Goal: Complete application form

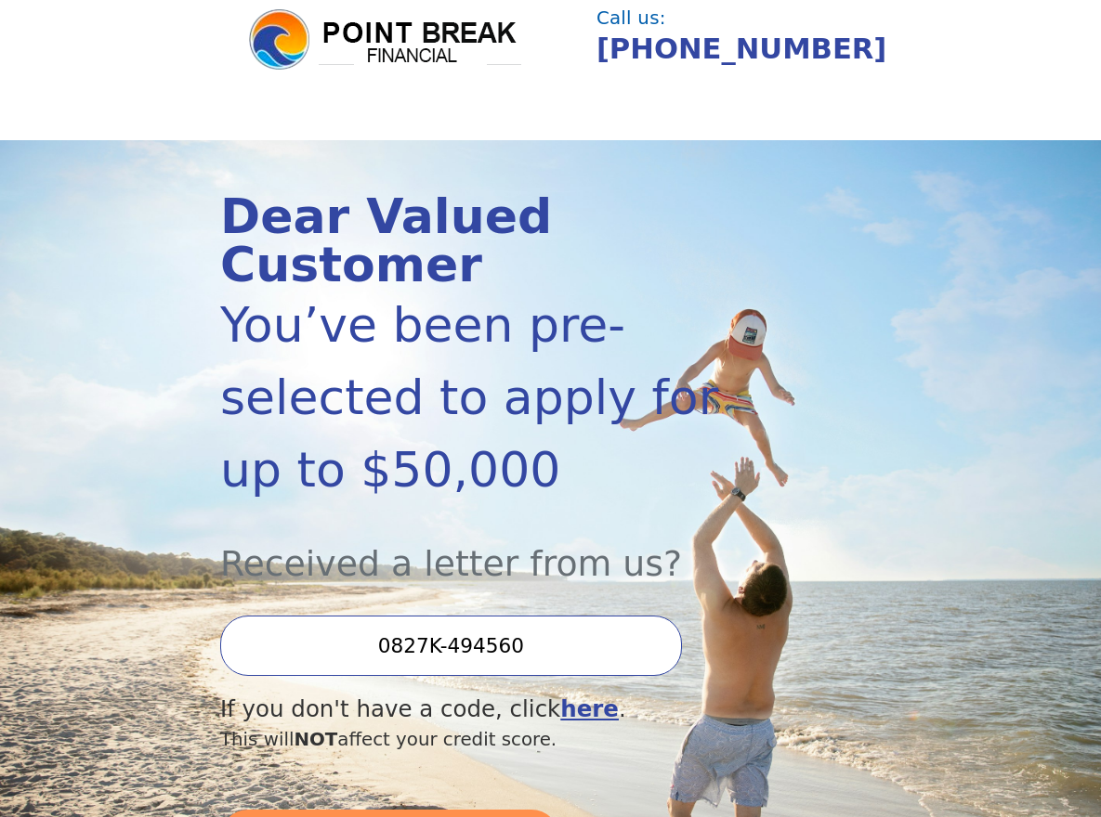
scroll to position [90, 0]
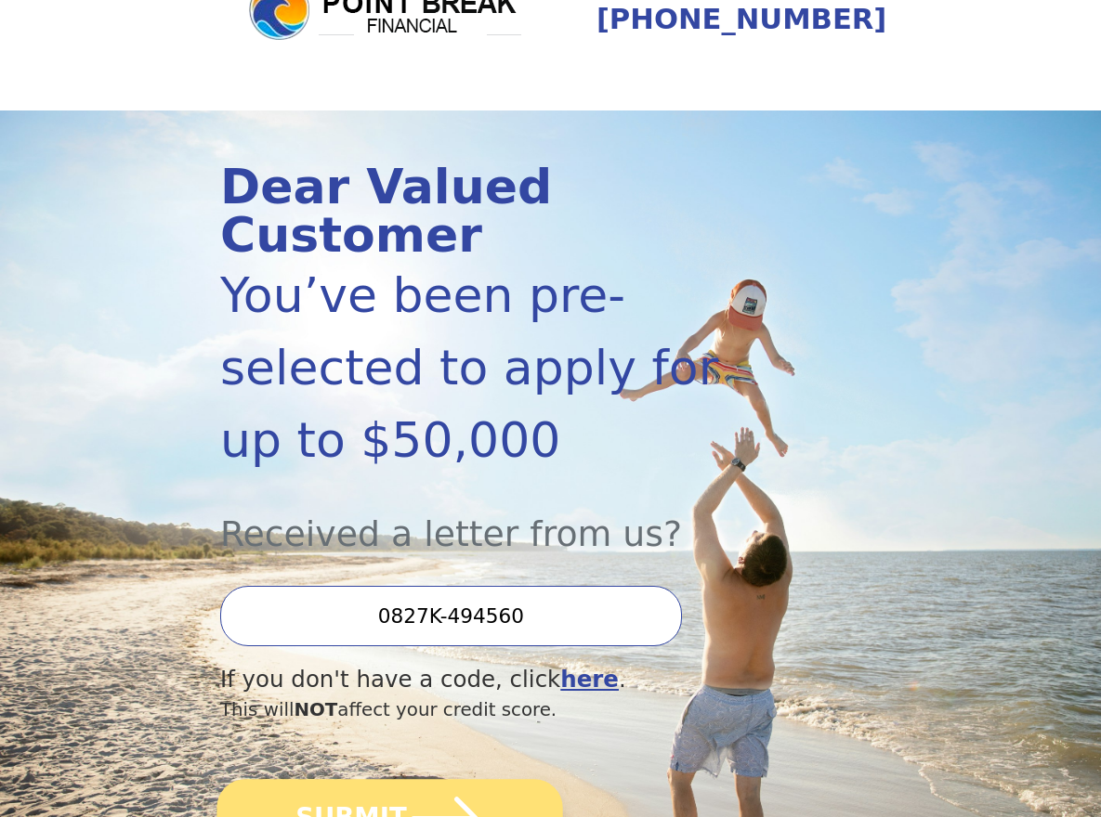
click at [463, 780] on icon "submit" at bounding box center [445, 818] width 77 height 77
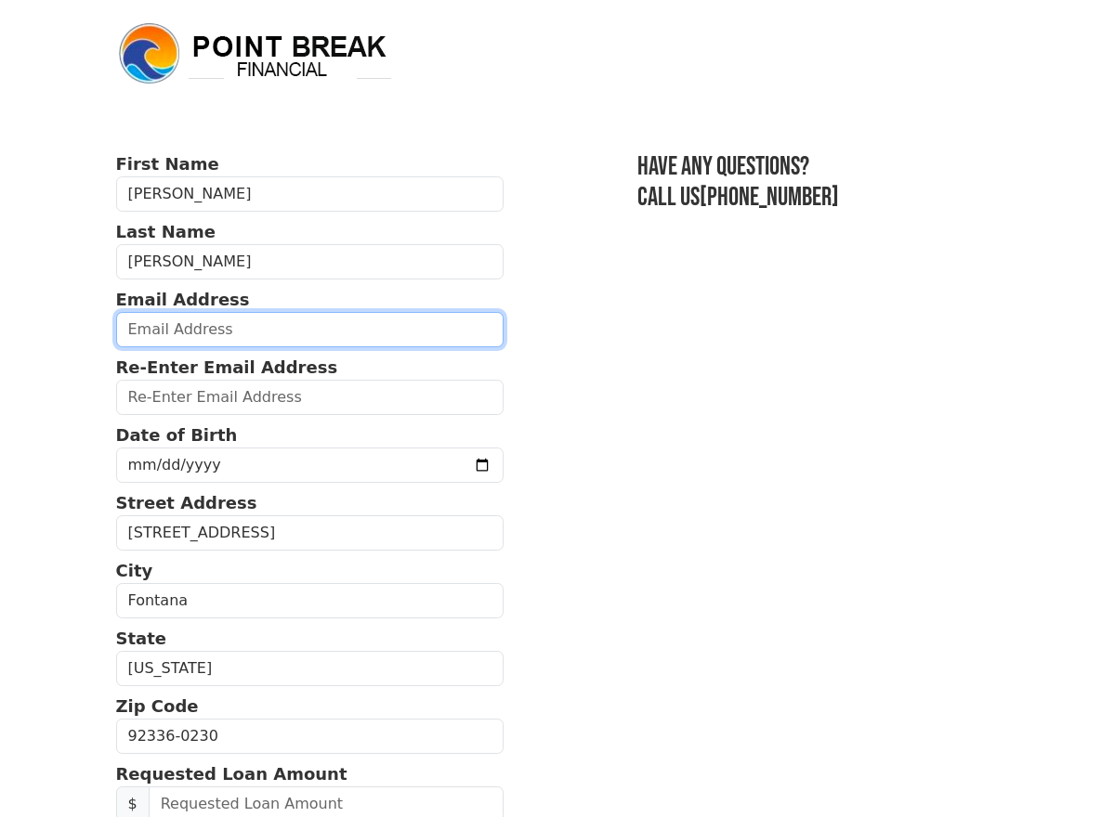
click at [116, 327] on input "email" at bounding box center [309, 329] width 387 height 35
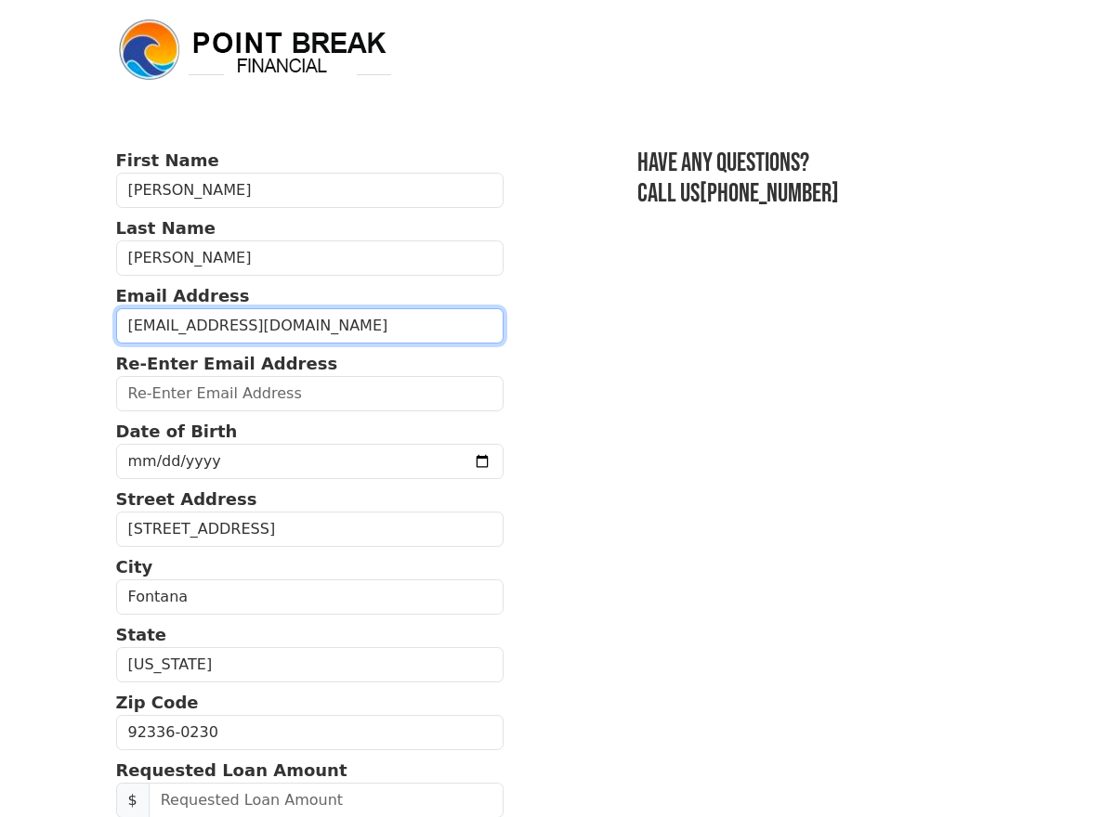
type input "[EMAIL_ADDRESS][DOMAIN_NAME]"
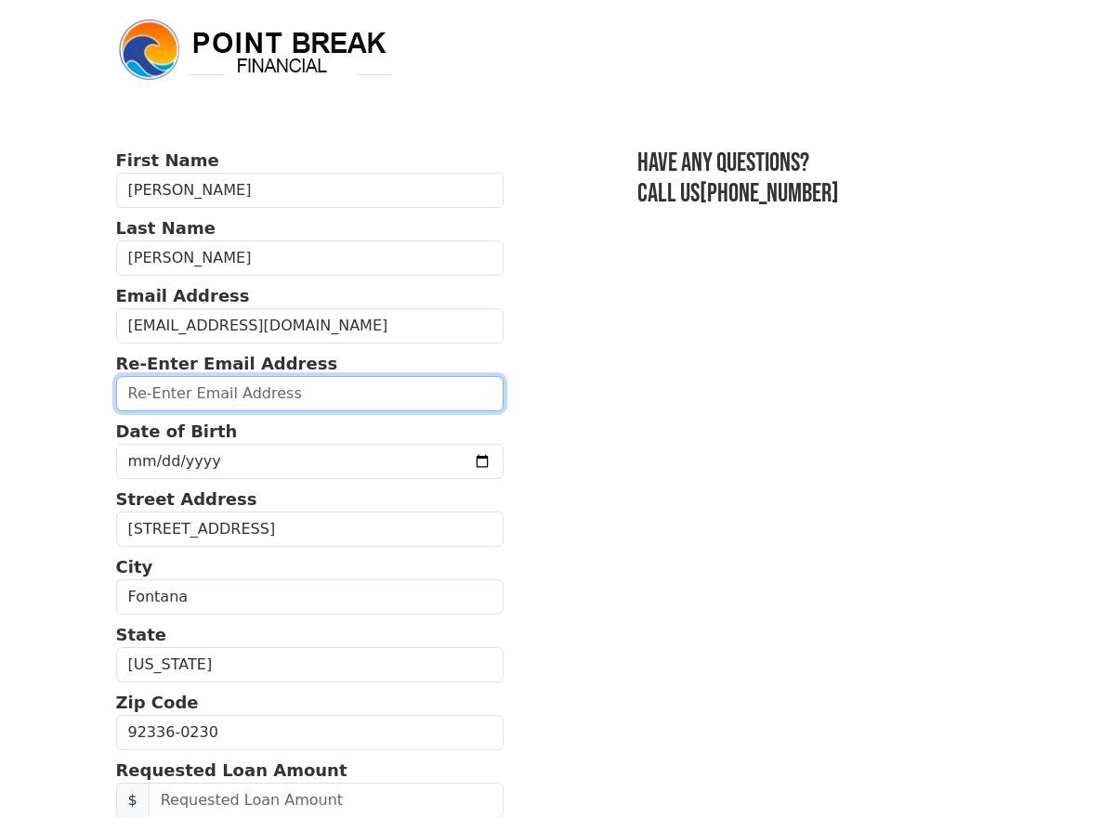
click at [116, 394] on input "email" at bounding box center [309, 393] width 387 height 35
type input "[EMAIL_ADDRESS][DOMAIN_NAME]"
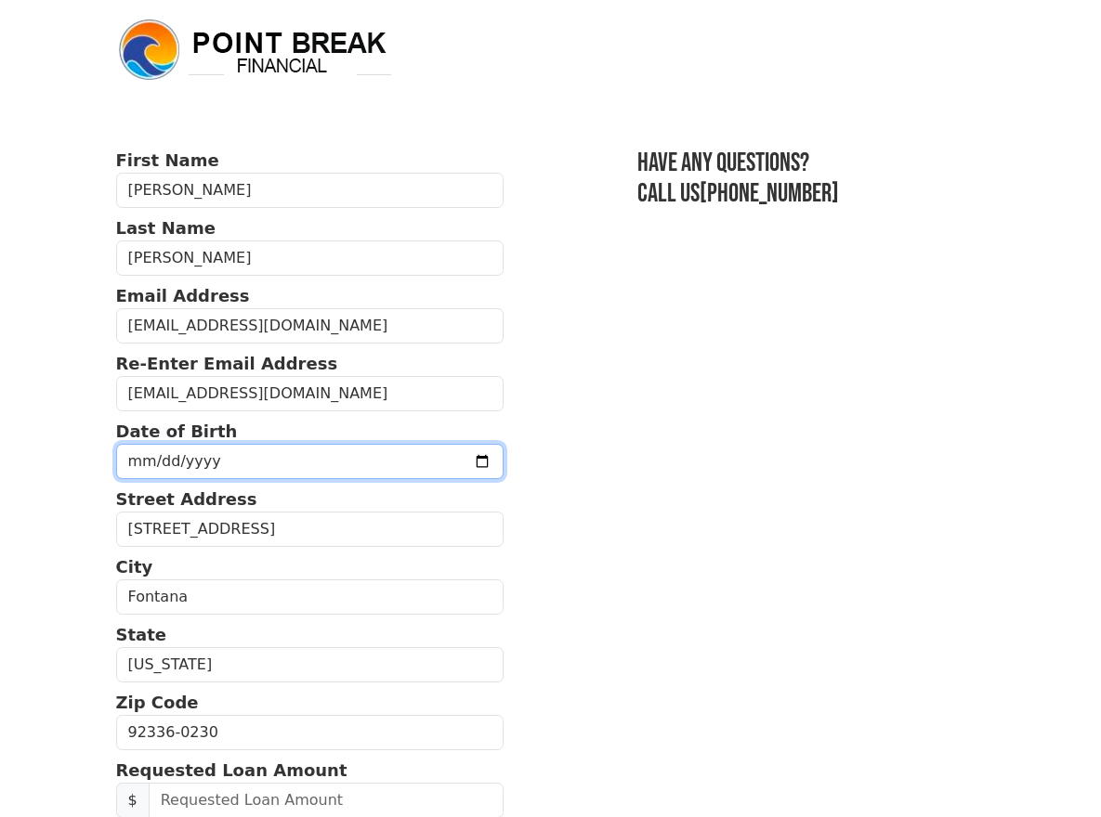
click at [136, 456] on input "date" at bounding box center [309, 461] width 387 height 35
type input "[DATE]"
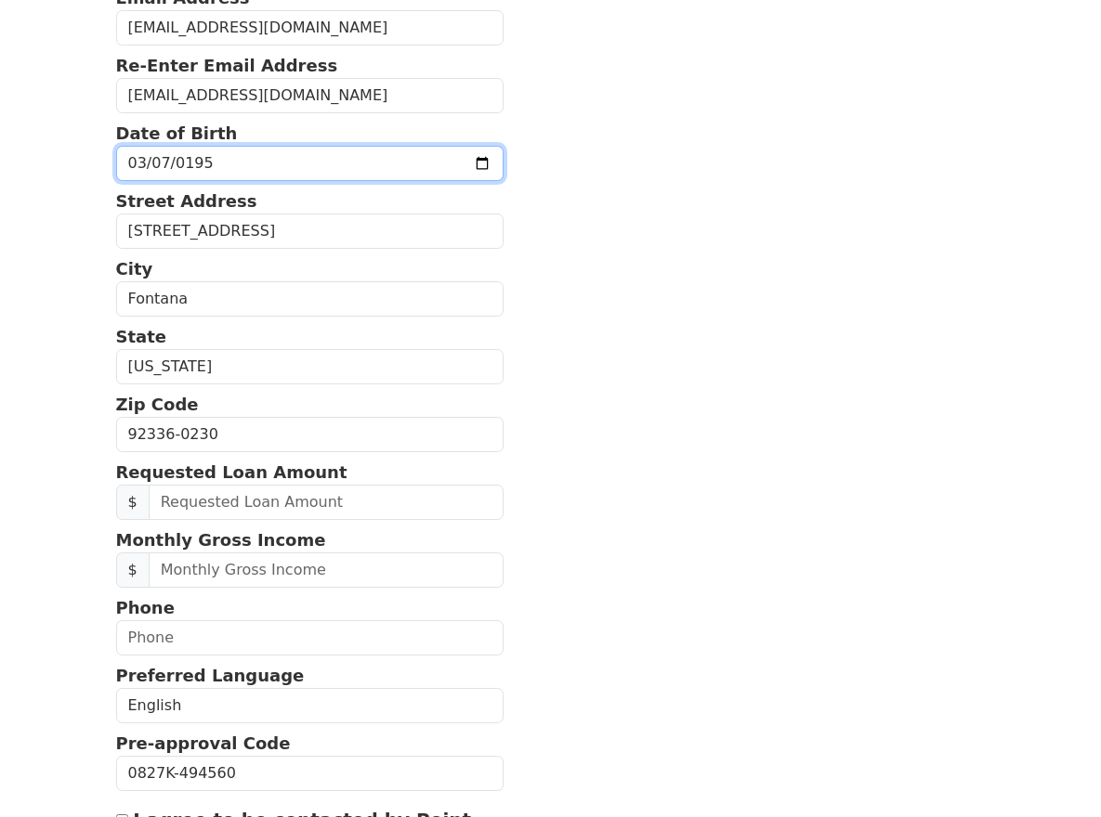
scroll to position [304, 0]
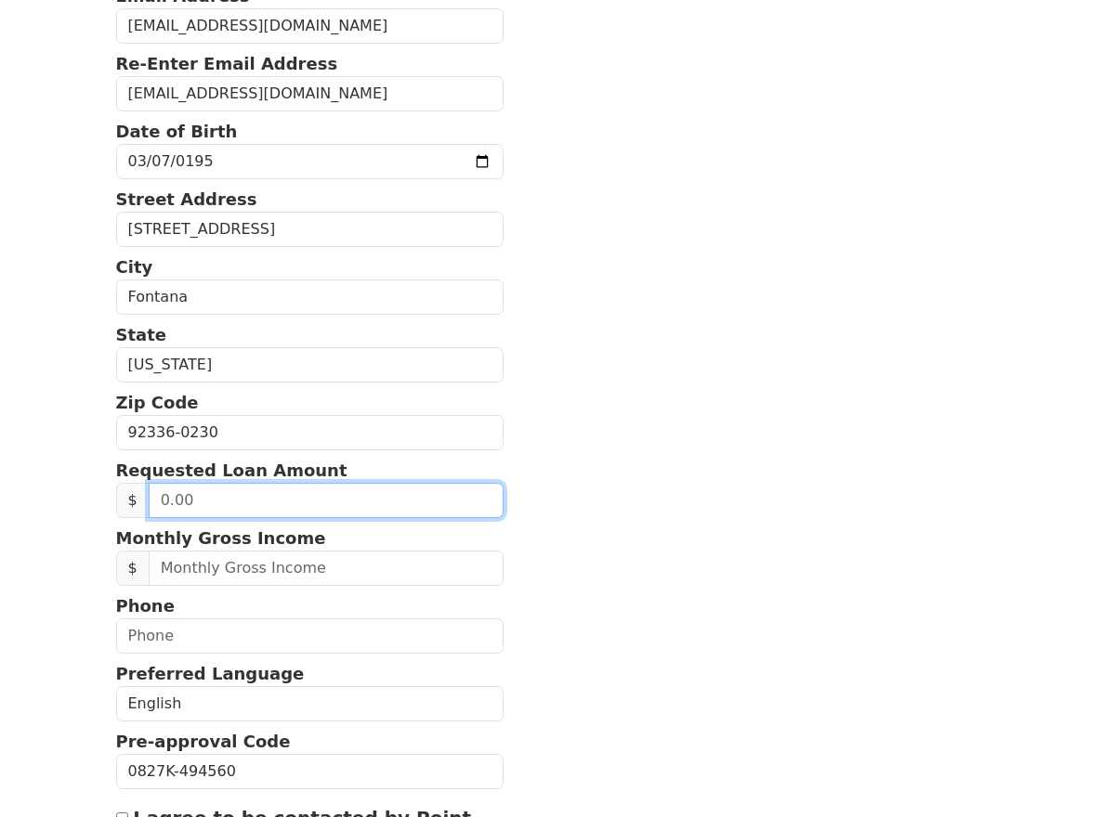
click at [149, 497] on input "text" at bounding box center [326, 500] width 355 height 35
type input "40,000.00"
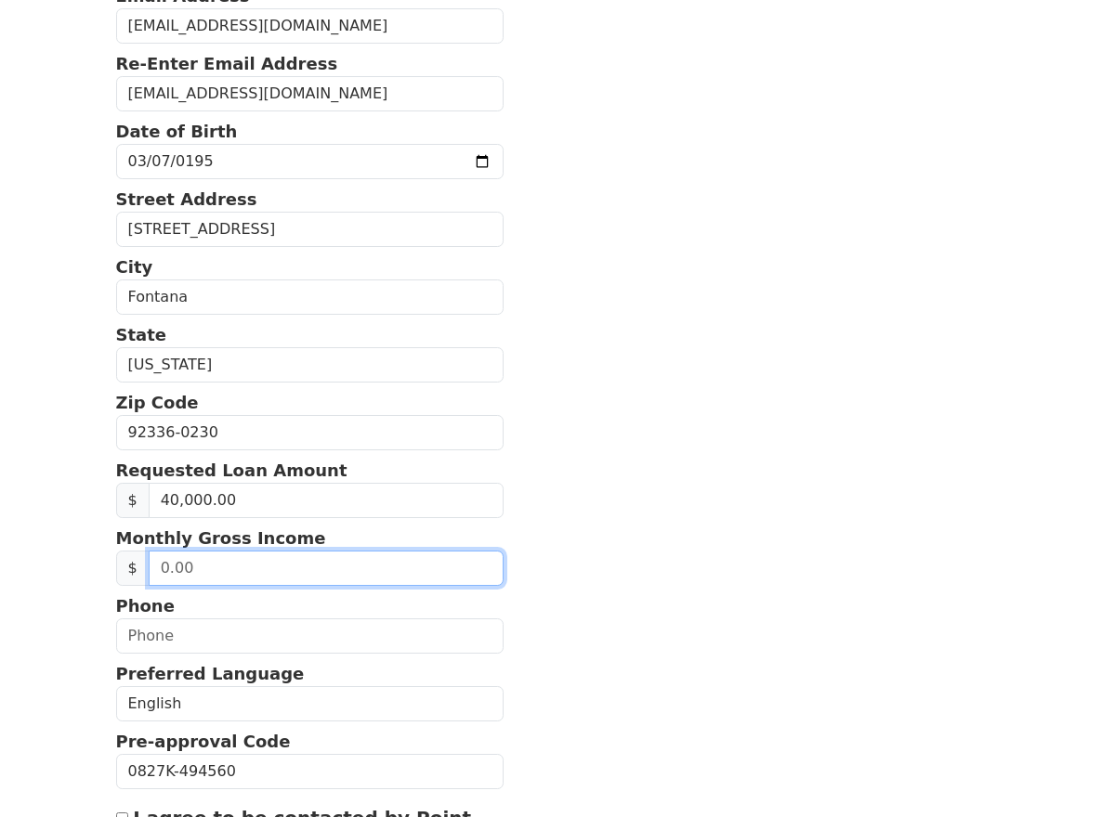
click at [149, 568] on input "text" at bounding box center [326, 568] width 355 height 35
drag, startPoint x: 137, startPoint y: 570, endPoint x: 50, endPoint y: 563, distance: 87.6
click at [116, 563] on div "$ 6,630.00" at bounding box center [309, 568] width 387 height 35
type input "7,000.00"
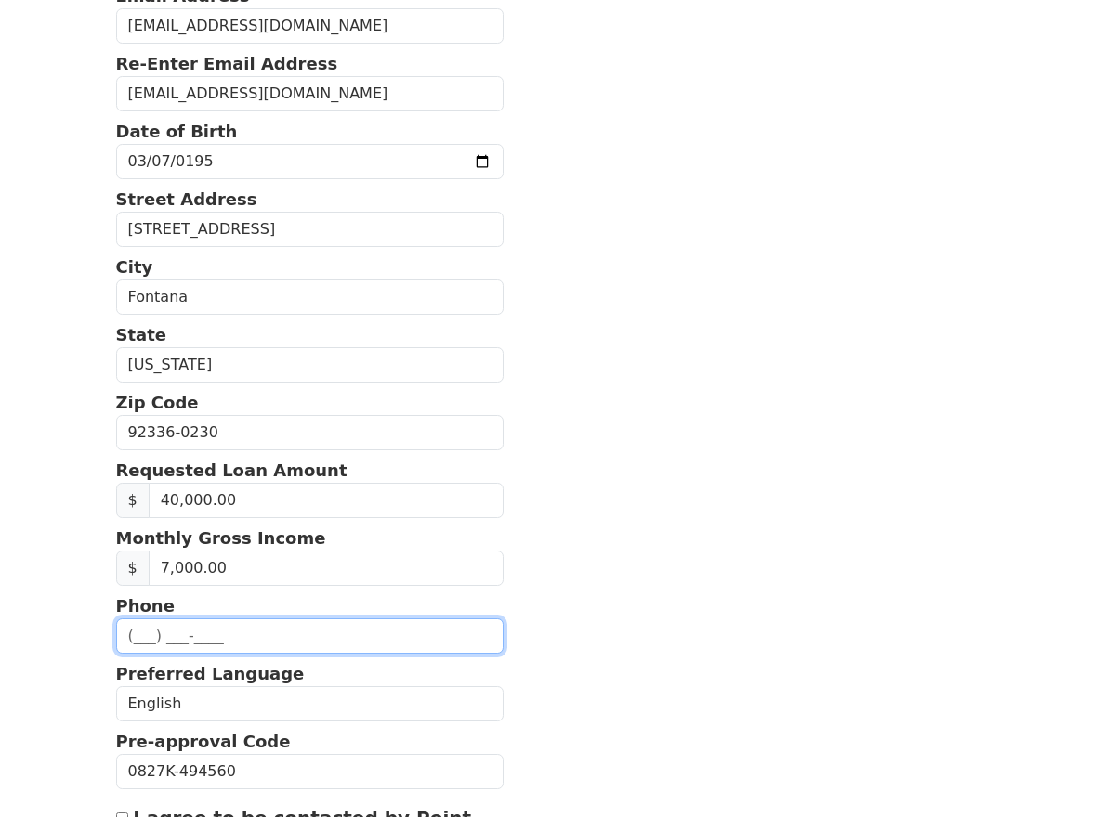
click at [116, 634] on input "text" at bounding box center [309, 636] width 387 height 35
type input "[PHONE_NUMBER]"
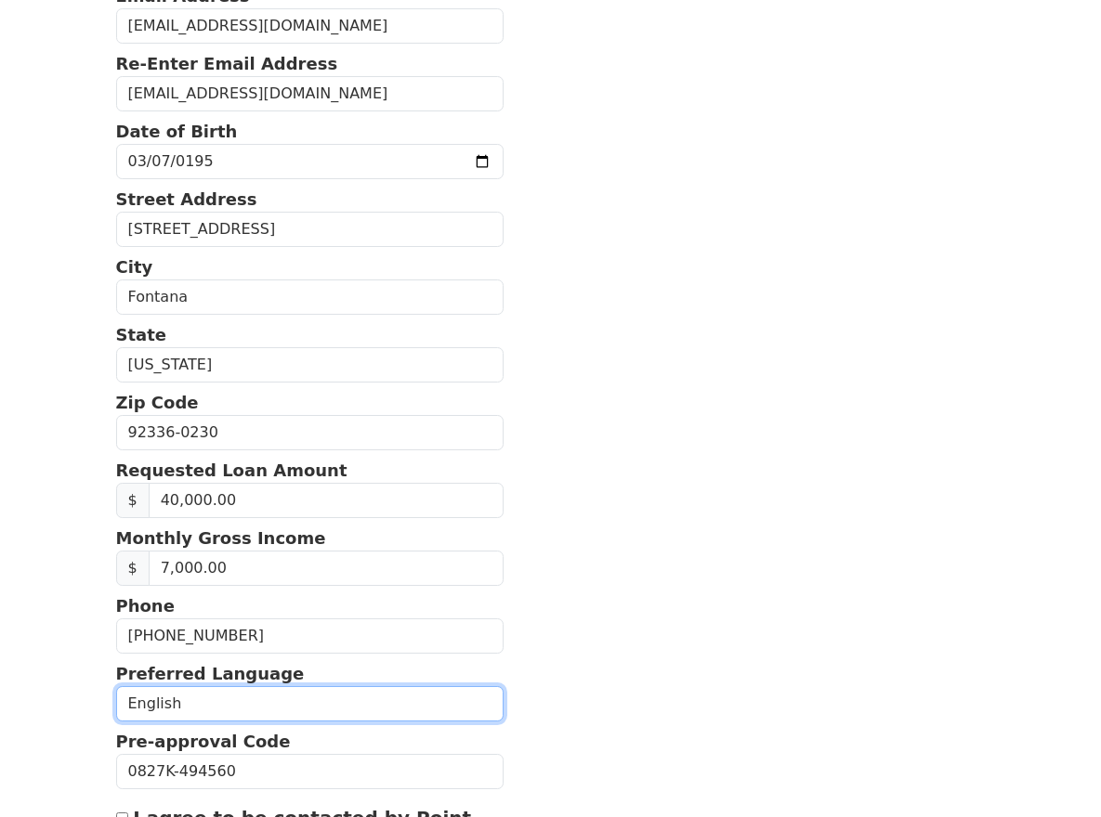
click at [116, 705] on select "English Spanish" at bounding box center [309, 703] width 387 height 35
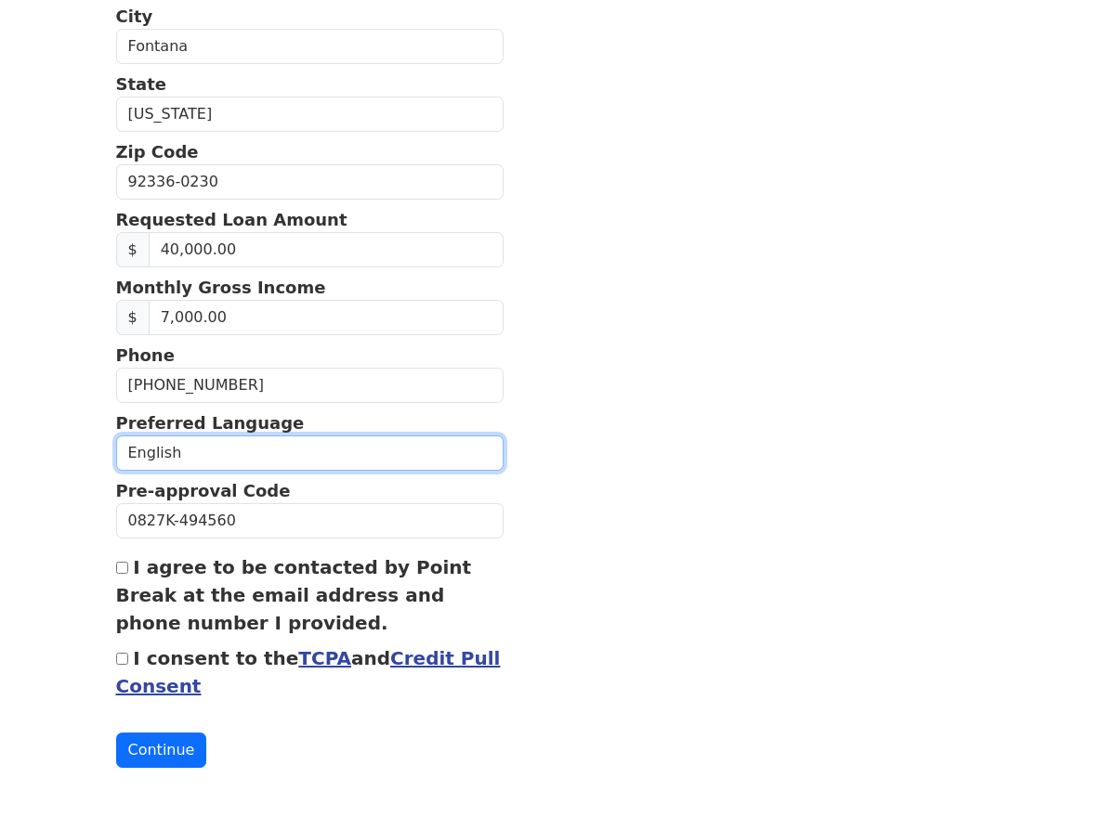
scroll to position [555, 0]
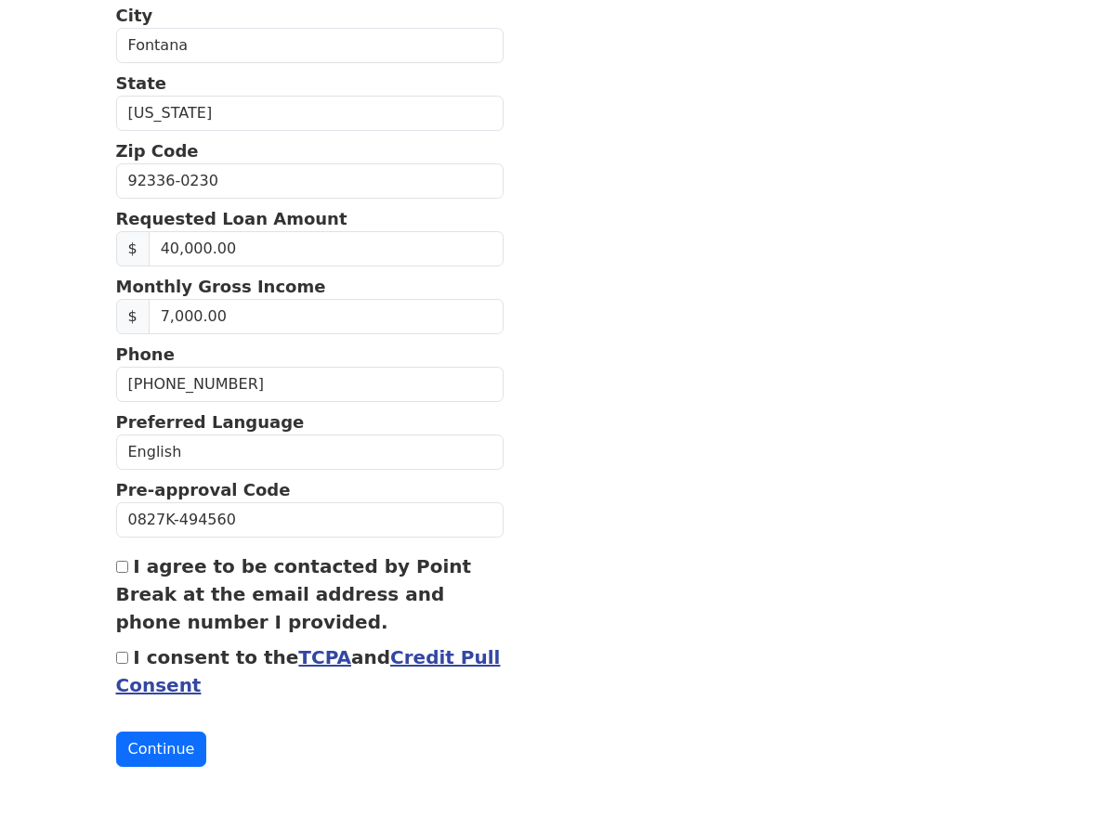
click at [116, 569] on input "I agree to be contacted by Point Break at the email address and phone number I …" at bounding box center [122, 567] width 12 height 12
checkbox input "true"
click at [116, 660] on input "I consent to the TCPA and Credit Pull Consent" at bounding box center [122, 658] width 12 height 12
checkbox input "true"
click at [116, 741] on button "Continue" at bounding box center [161, 749] width 91 height 35
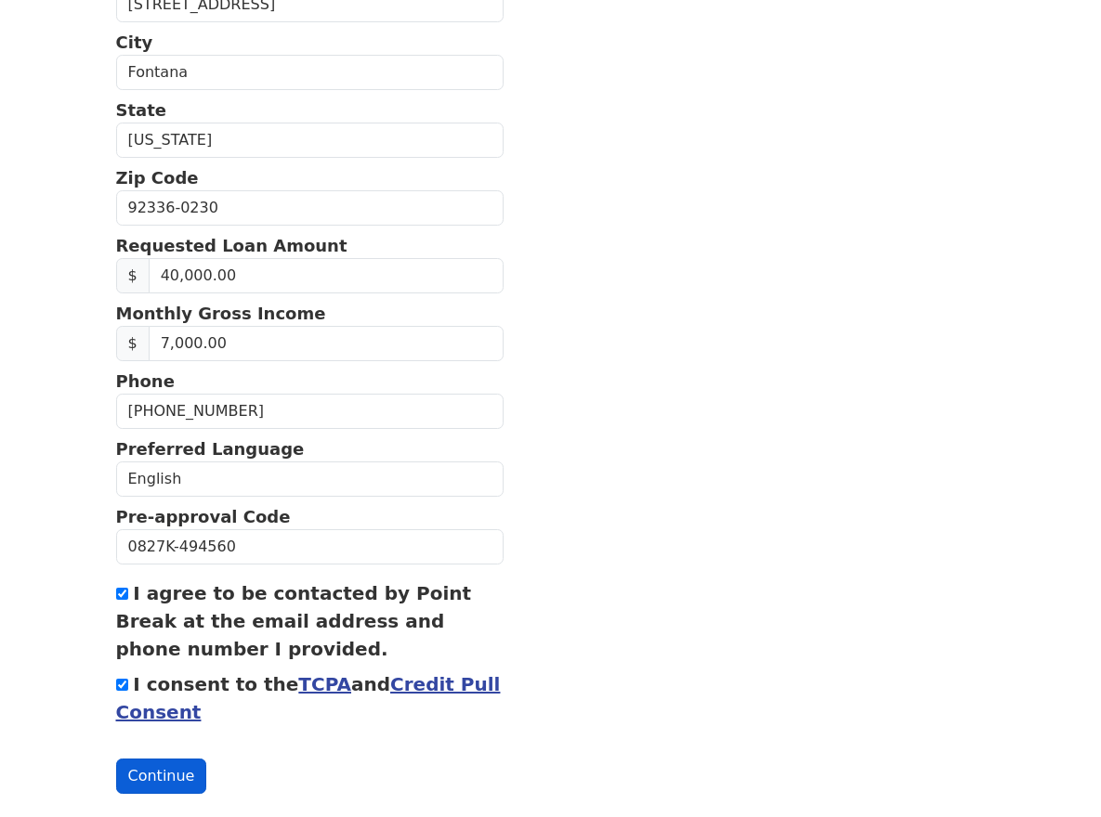
scroll to position [582, 0]
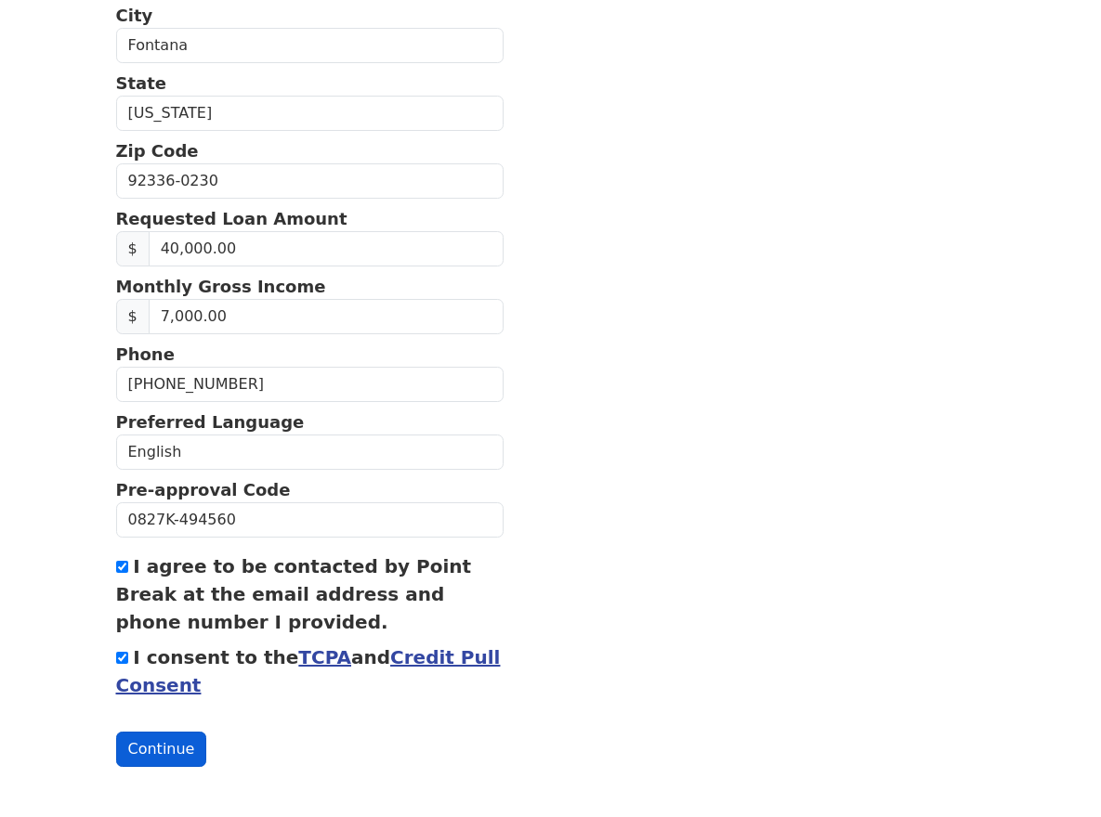
click at [116, 756] on button "Continue" at bounding box center [161, 749] width 91 height 35
click at [116, 753] on button "Continue" at bounding box center [161, 749] width 91 height 35
click at [116, 752] on button "Continue" at bounding box center [161, 749] width 91 height 35
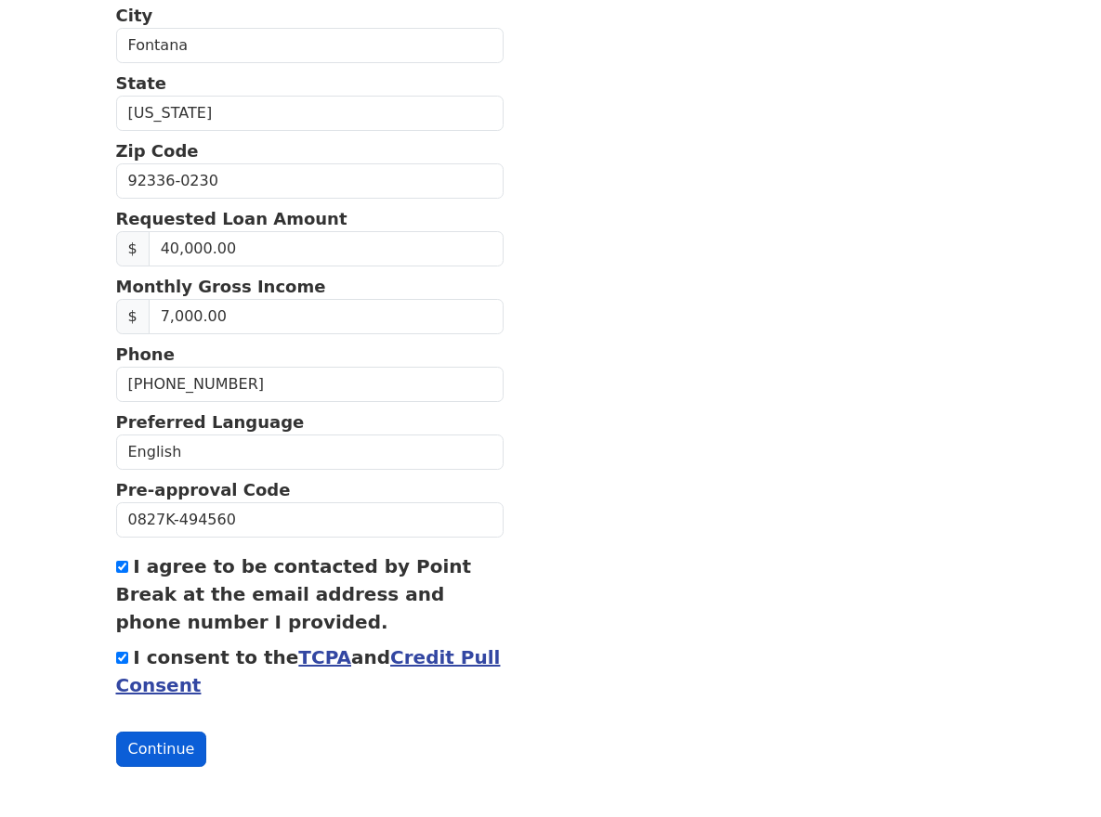
click at [116, 752] on button "Continue" at bounding box center [161, 749] width 91 height 35
click at [116, 749] on button "Continue" at bounding box center [161, 749] width 91 height 35
click at [116, 757] on button "Continue" at bounding box center [161, 749] width 91 height 35
click at [116, 763] on button "Continue" at bounding box center [161, 749] width 91 height 35
click at [105, 768] on div "First Name [PERSON_NAME] Last Name [PERSON_NAME] Email Address [EMAIL_ADDRESS][…" at bounding box center [551, 118] width 892 height 1400
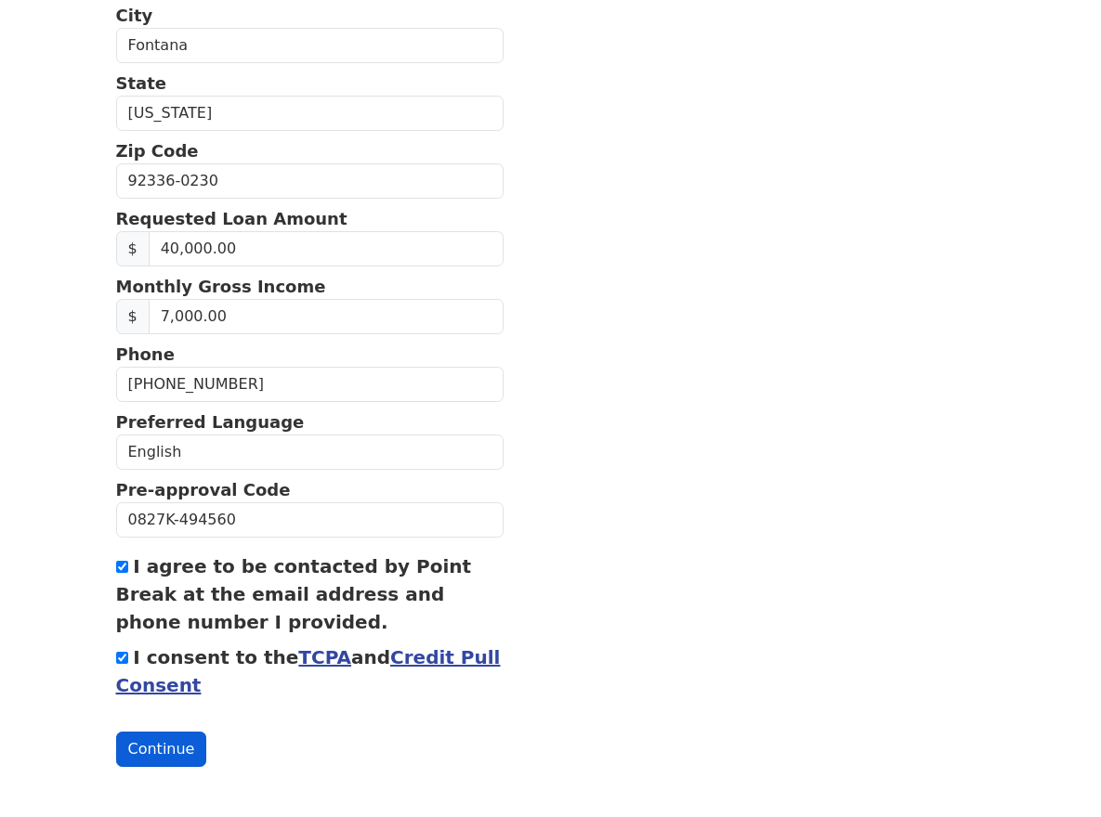
click at [116, 753] on button "Continue" at bounding box center [161, 749] width 91 height 35
click at [116, 750] on button "Continue" at bounding box center [161, 749] width 91 height 35
click at [116, 748] on button "Continue" at bounding box center [161, 749] width 91 height 35
click at [116, 755] on button "Continue" at bounding box center [161, 749] width 91 height 35
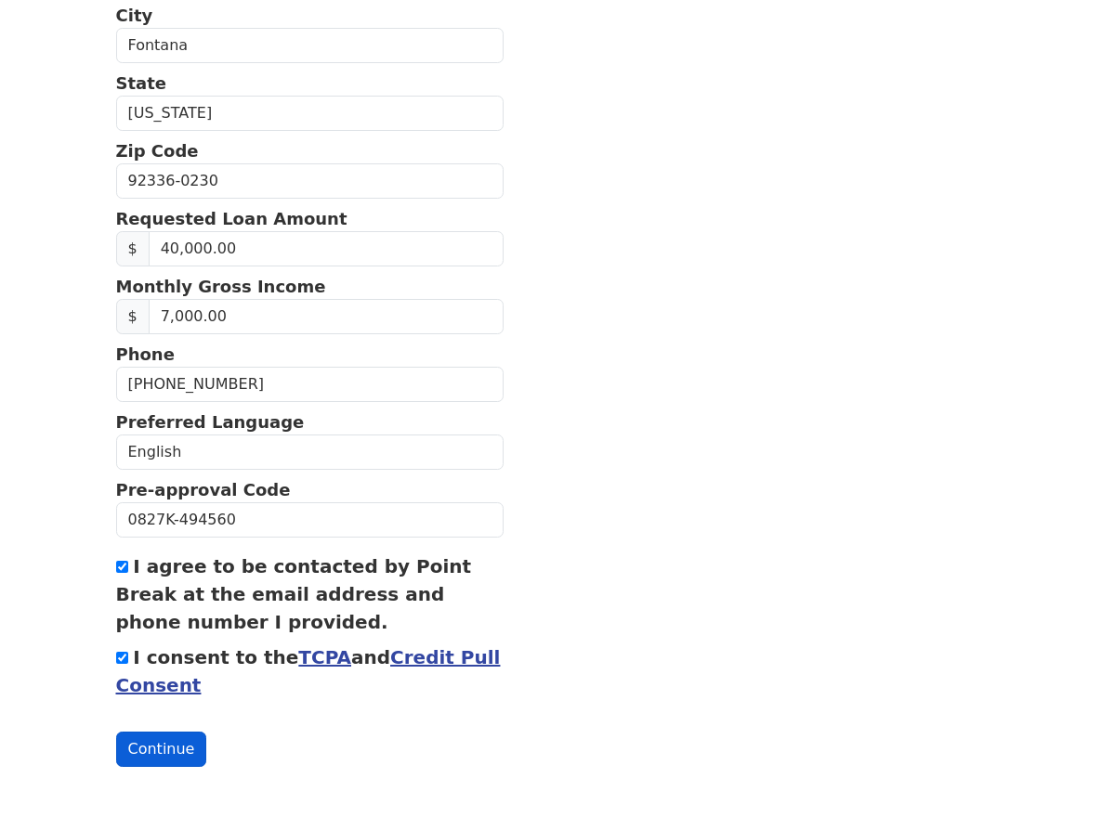
click at [116, 759] on button "Continue" at bounding box center [161, 749] width 91 height 35
click at [116, 758] on button "Continue" at bounding box center [161, 749] width 91 height 35
click at [116, 747] on button "Continue" at bounding box center [161, 749] width 91 height 35
drag, startPoint x: 74, startPoint y: 747, endPoint x: 85, endPoint y: 763, distance: 19.3
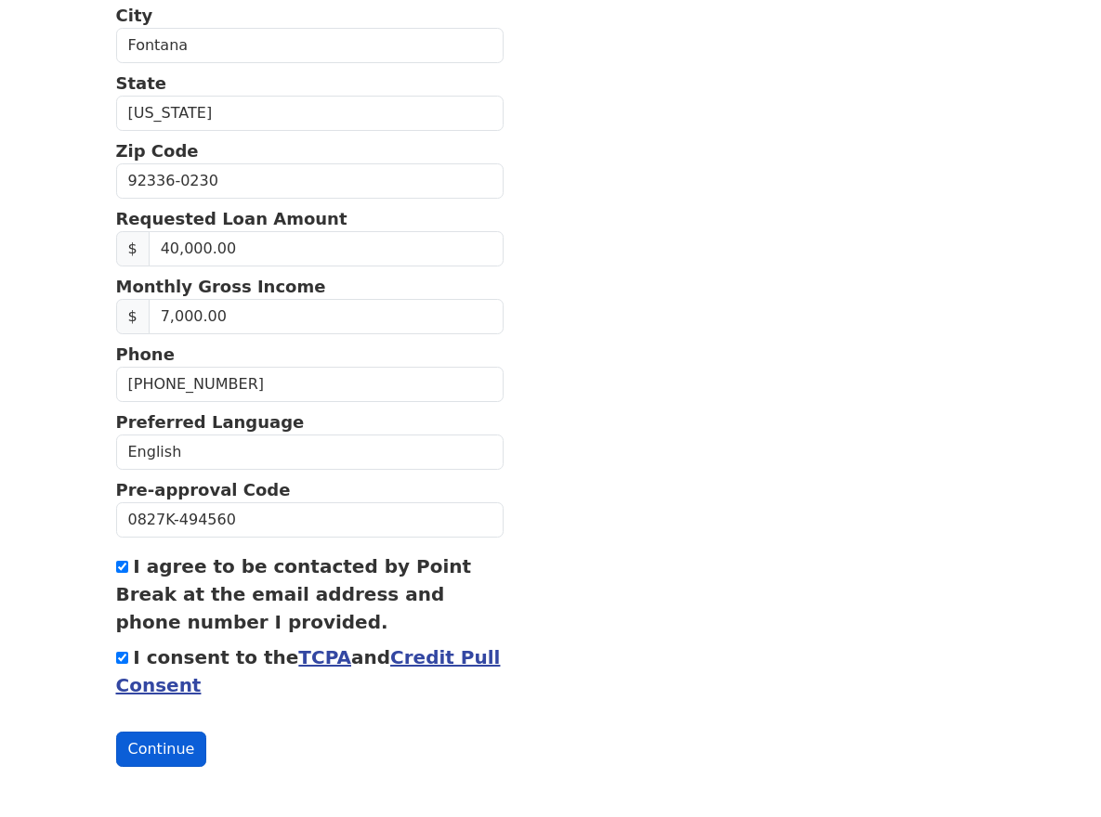
click at [114, 774] on div "First Name [PERSON_NAME] Last Name [PERSON_NAME] Email Address [EMAIL_ADDRESS][…" at bounding box center [551, 118] width 892 height 1400
click at [105, 772] on div "First Name [PERSON_NAME] Last Name [PERSON_NAME] Email Address [EMAIL_ADDRESS][…" at bounding box center [551, 118] width 892 height 1400
click at [116, 750] on button "Continue" at bounding box center [161, 749] width 91 height 35
click at [116, 752] on button "Continue" at bounding box center [161, 749] width 91 height 35
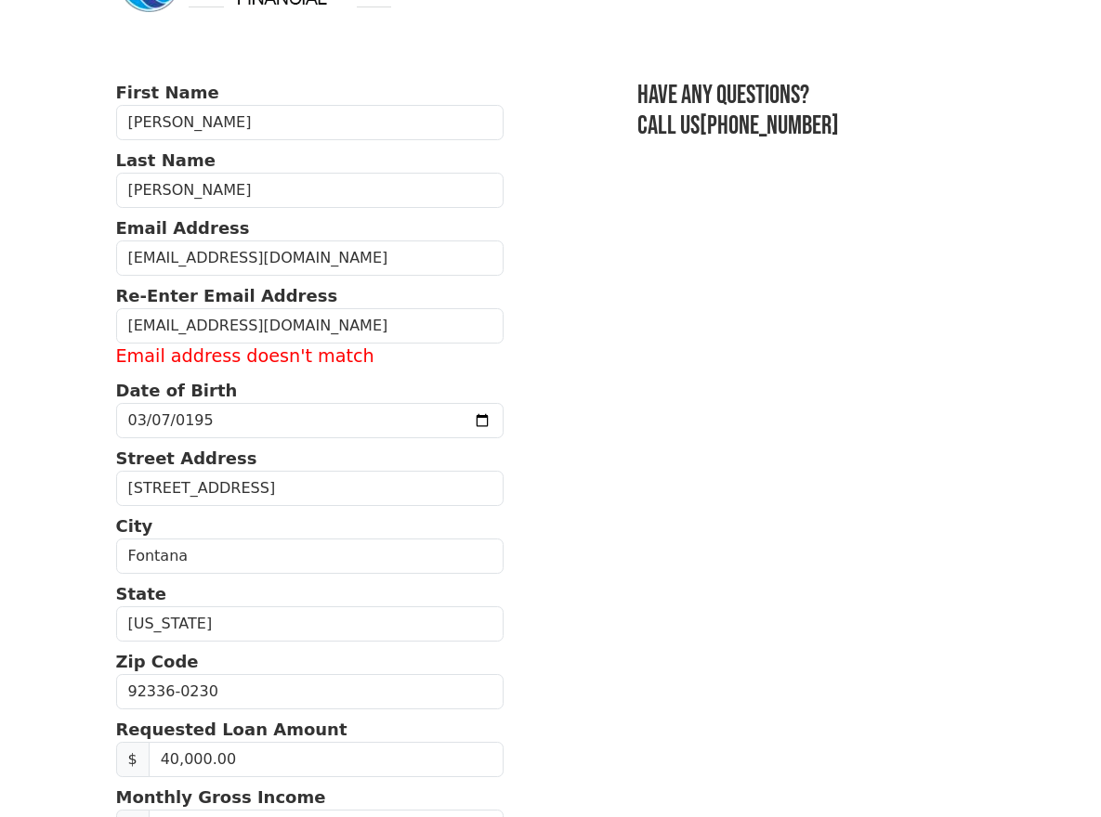
scroll to position [72, 0]
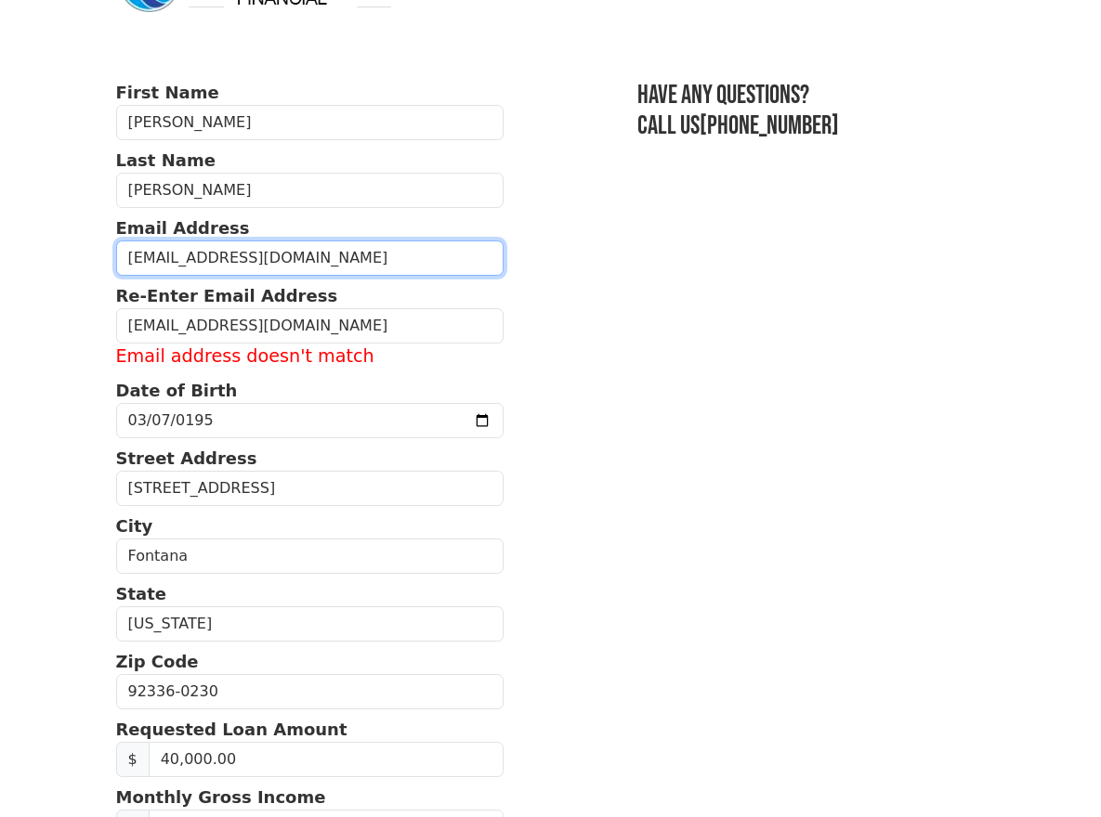
drag, startPoint x: 255, startPoint y: 254, endPoint x: 278, endPoint y: 254, distance: 22.3
click at [267, 255] on input "[EMAIL_ADDRESS][DOMAIN_NAME]" at bounding box center [309, 258] width 387 height 35
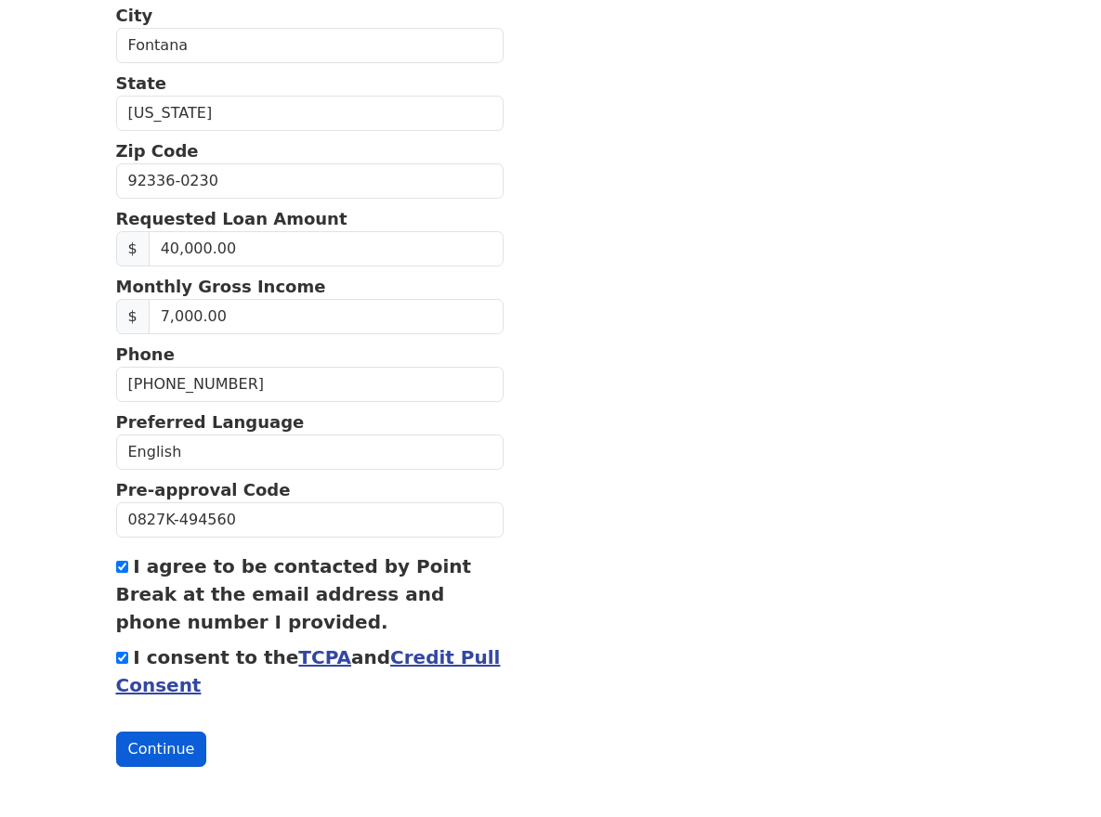
type input "[EMAIL_ADDRESS][DOMAIN_NAME]"
click at [116, 758] on button "Continue" at bounding box center [161, 749] width 91 height 35
click at [116, 752] on button "Continue" at bounding box center [161, 749] width 91 height 35
click at [116, 751] on button "Continue" at bounding box center [161, 749] width 91 height 35
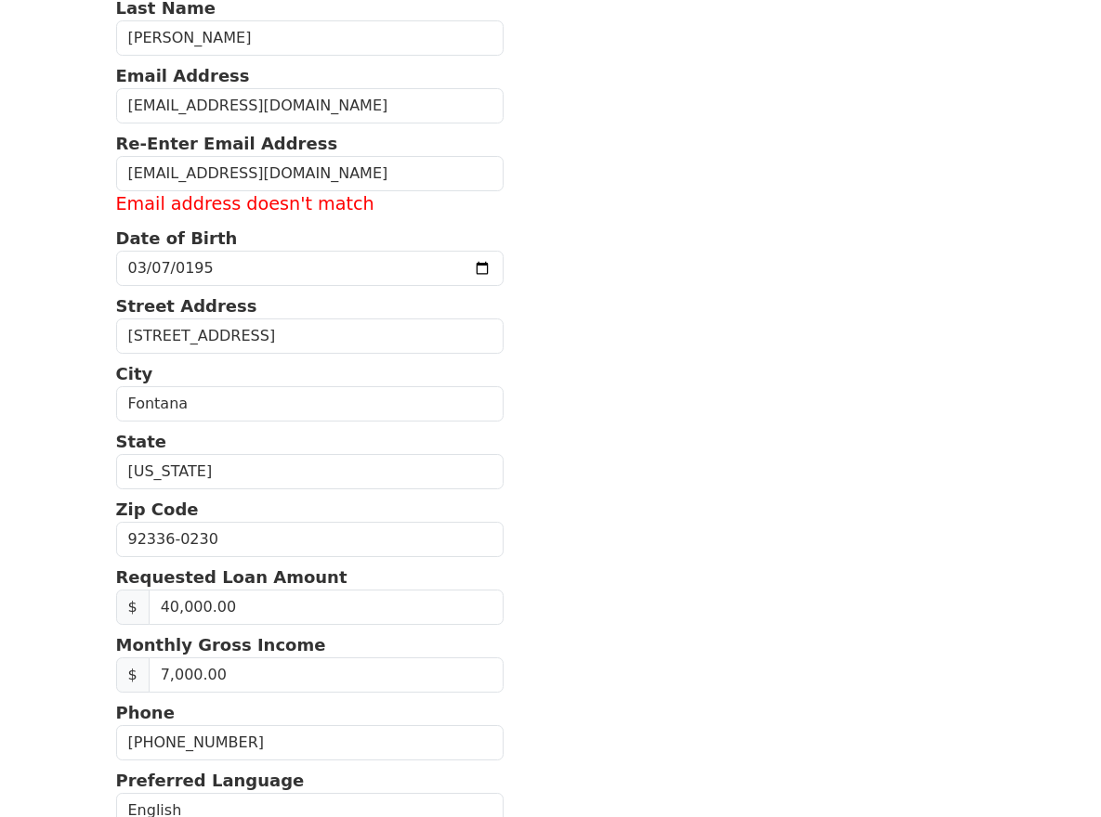
scroll to position [0, 0]
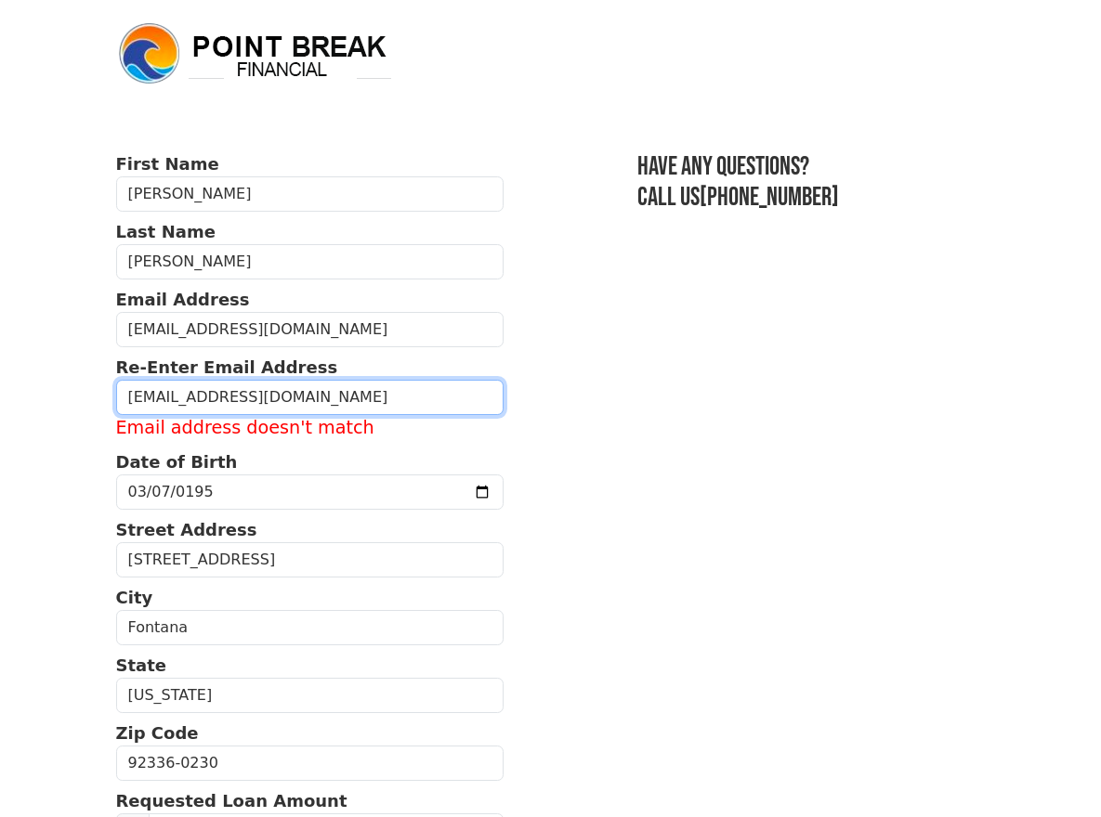
click at [248, 403] on input "[EMAIL_ADDRESS][DOMAIN_NAME]" at bounding box center [309, 397] width 387 height 35
type input "e"
type input "[EMAIL_ADDRESS][DOMAIN_NAME]"
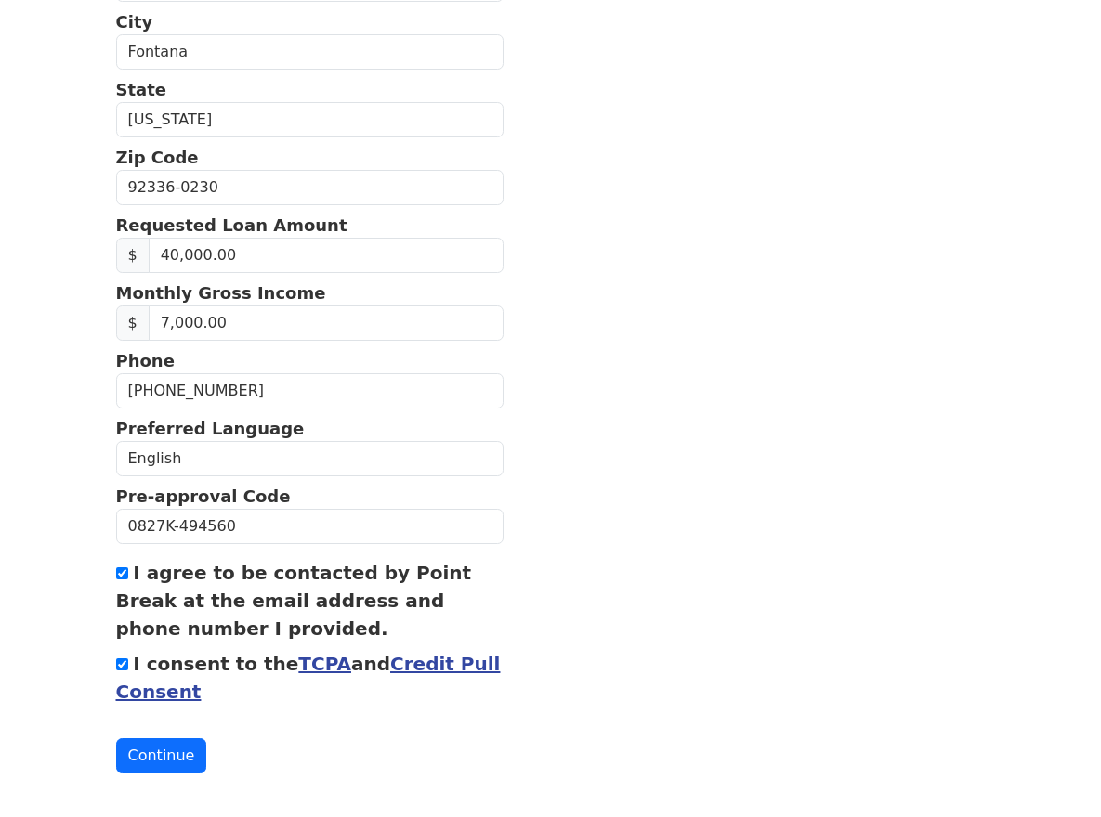
scroll to position [555, 0]
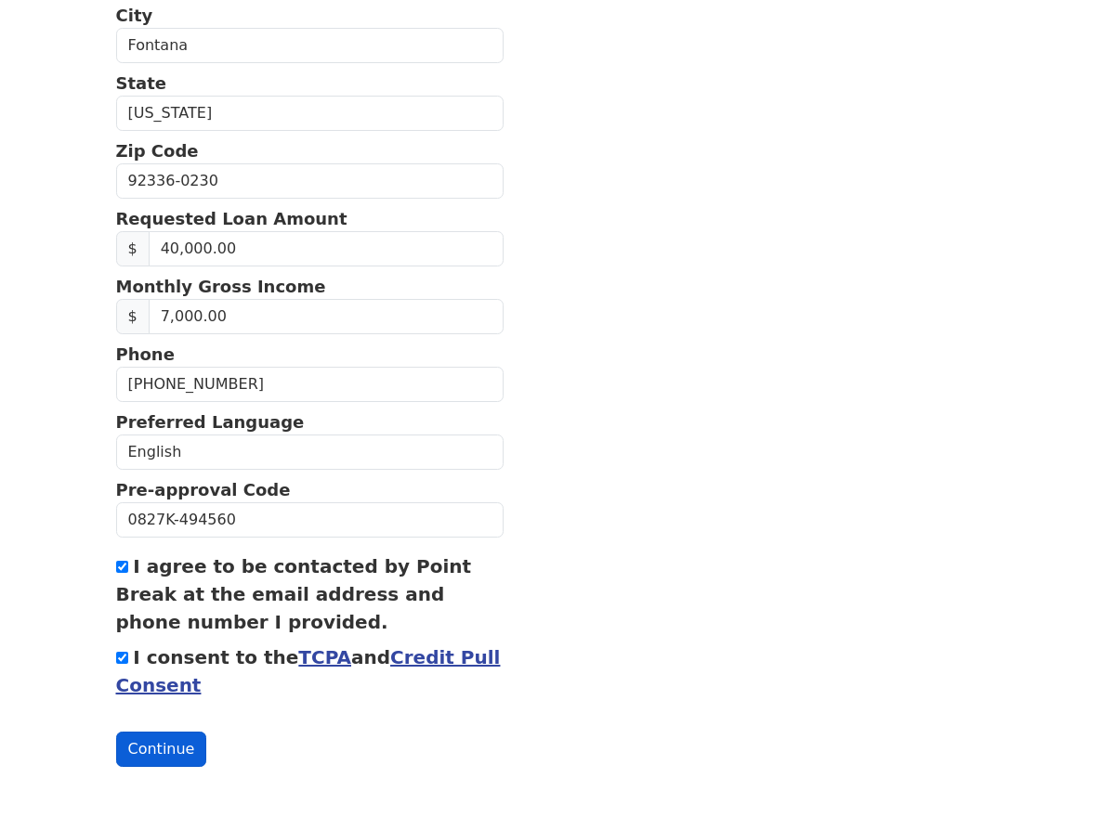
click at [116, 756] on button "Continue" at bounding box center [161, 749] width 91 height 35
